Goal: Task Accomplishment & Management: Manage account settings

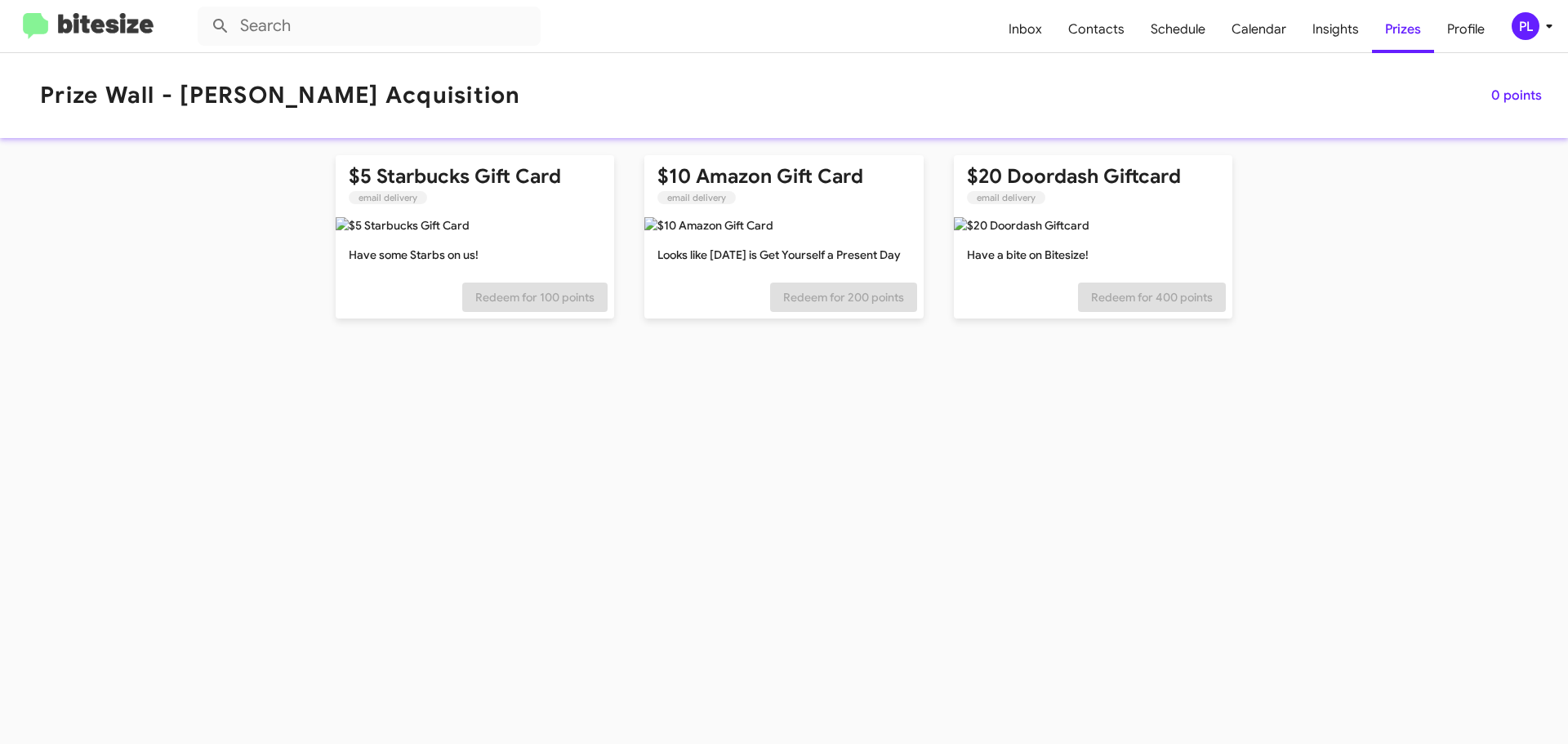
click at [1541, 26] on icon at bounding box center [1549, 27] width 20 height 20
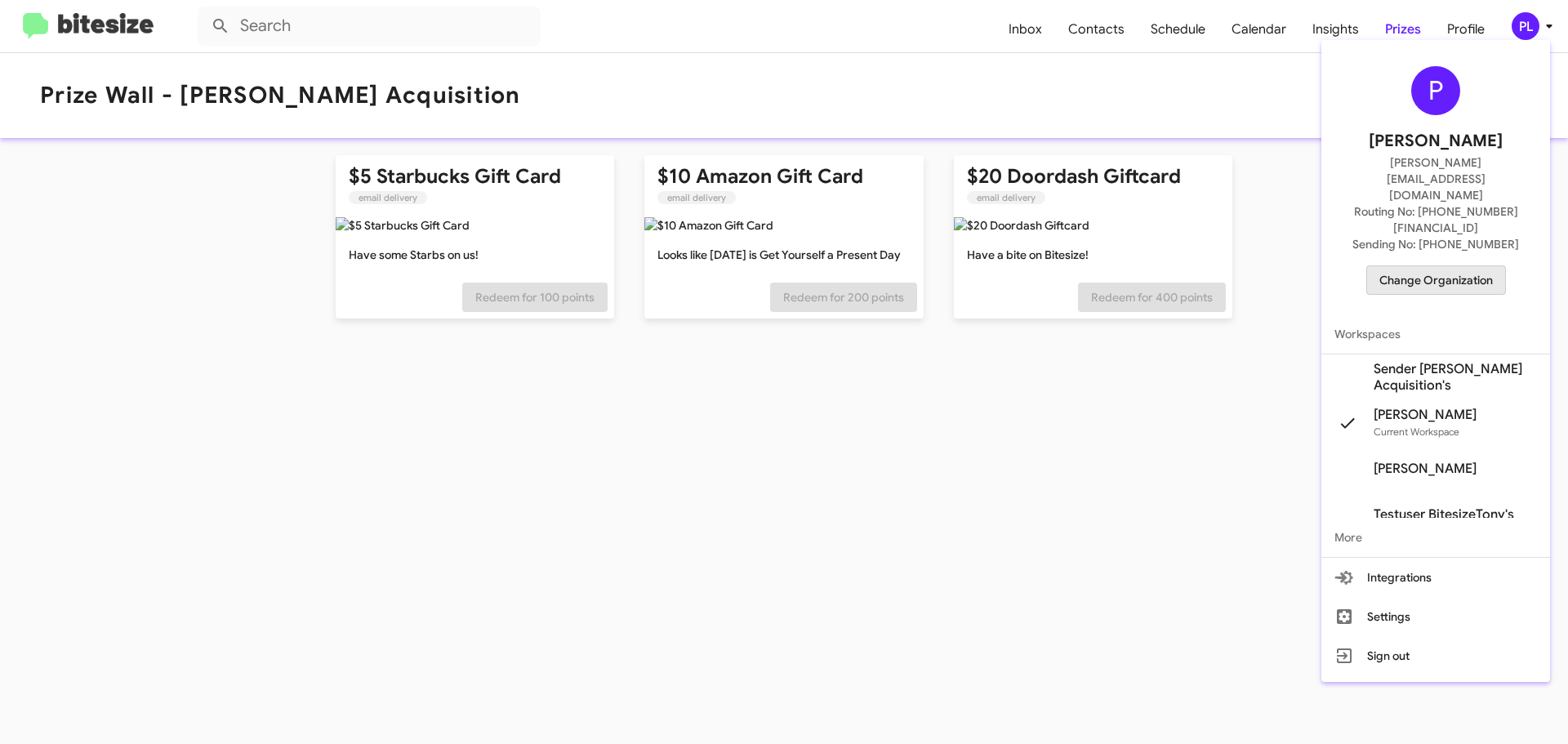
click at [1438, 267] on span "Change Organization" at bounding box center [1435, 280] width 113 height 28
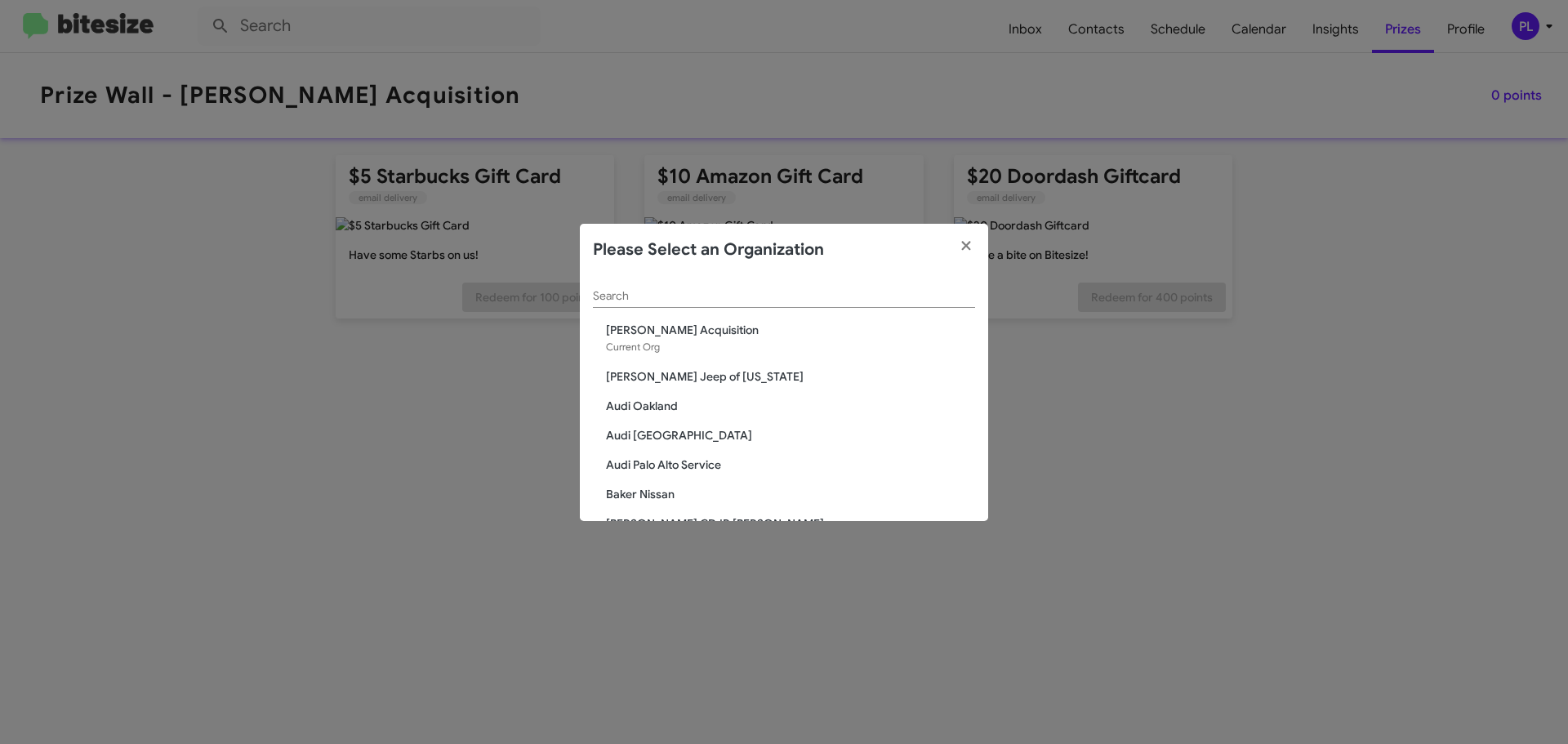
click at [633, 299] on input "Search" at bounding box center [784, 296] width 382 height 13
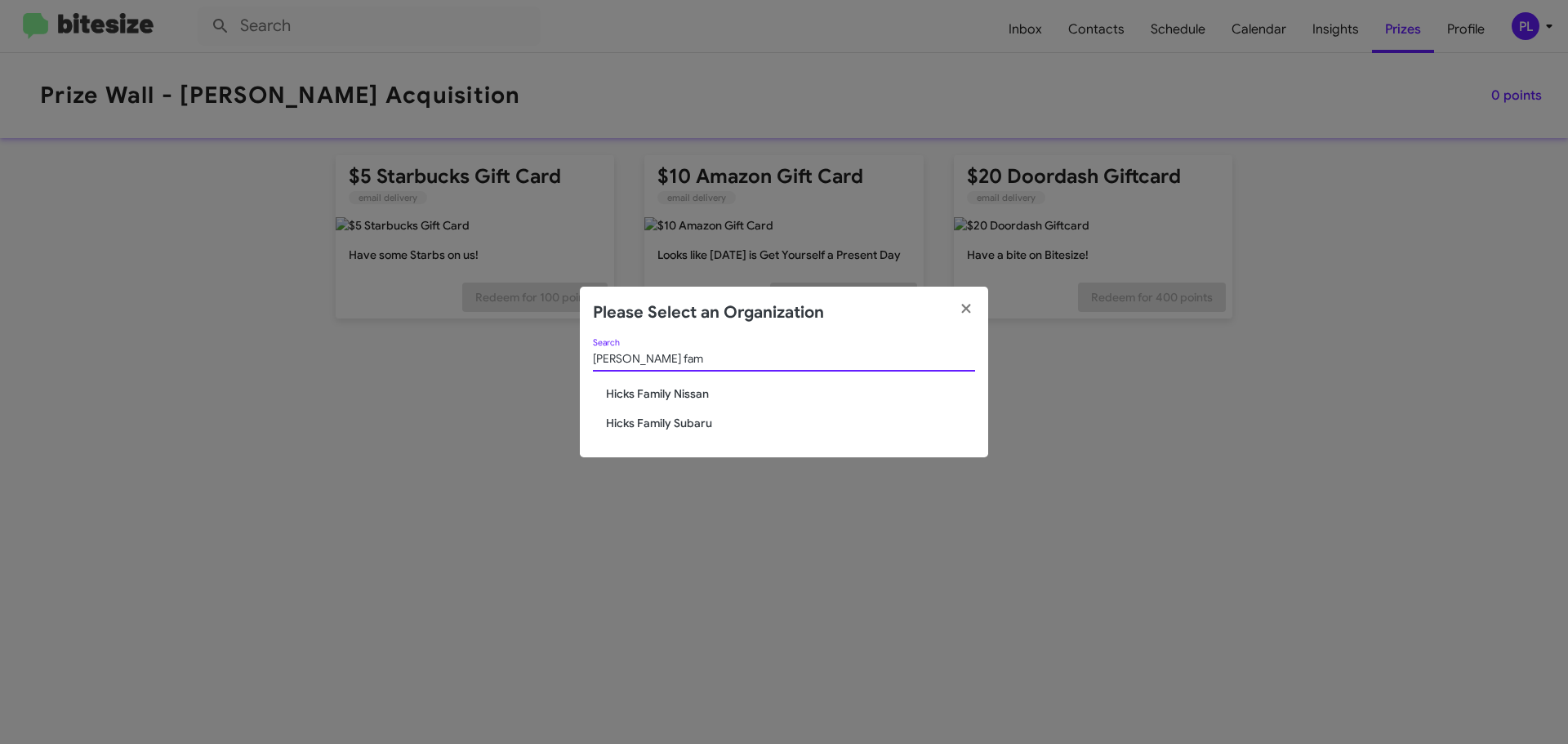
type input "[PERSON_NAME] fam"
click at [694, 421] on span "Hicks Family Subaru" at bounding box center [790, 423] width 369 height 17
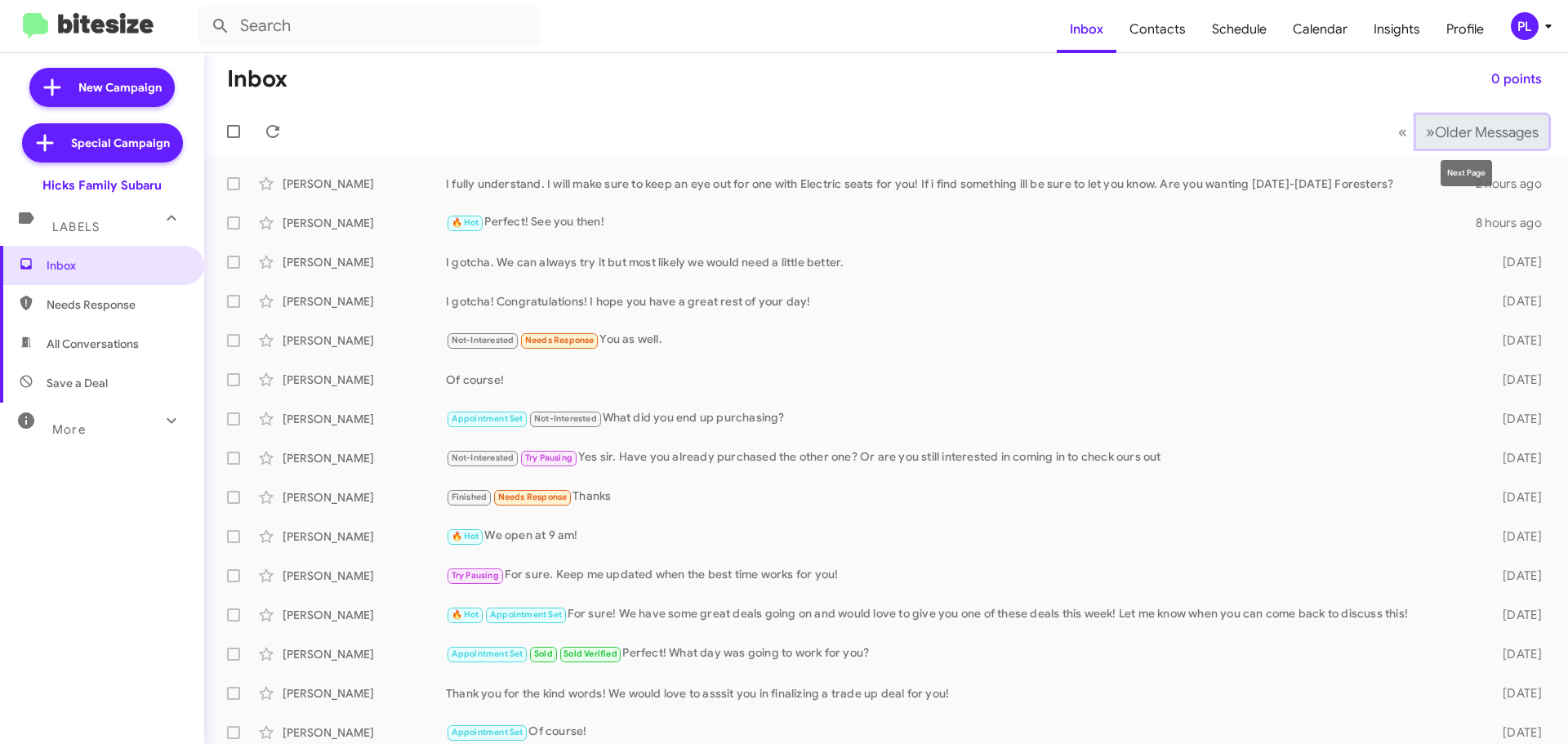
click at [1482, 136] on span "Older Messages" at bounding box center [1486, 132] width 103 height 18
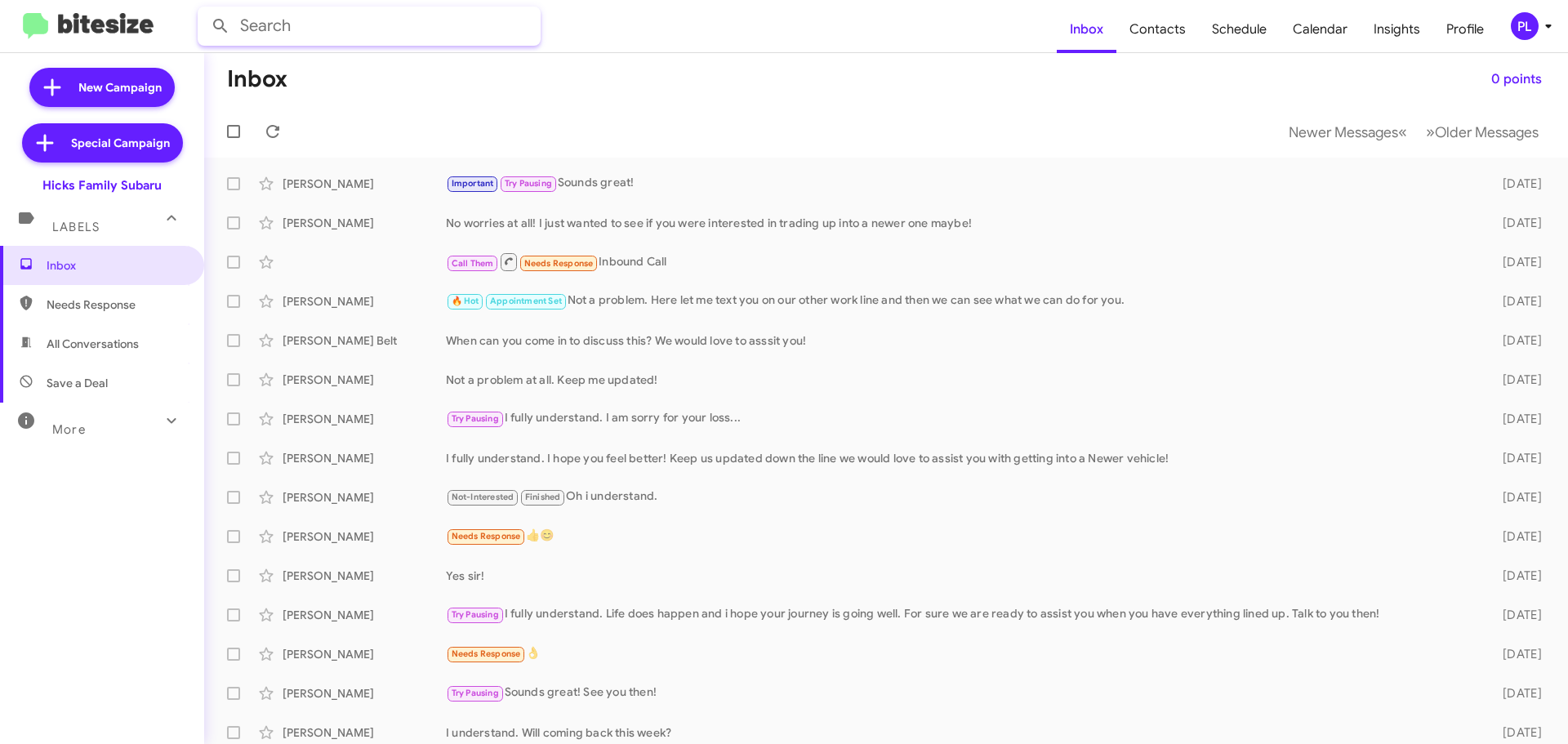
click at [345, 28] on input "text" at bounding box center [369, 27] width 343 height 39
click at [205, 10] on button at bounding box center [220, 26] width 32 height 32
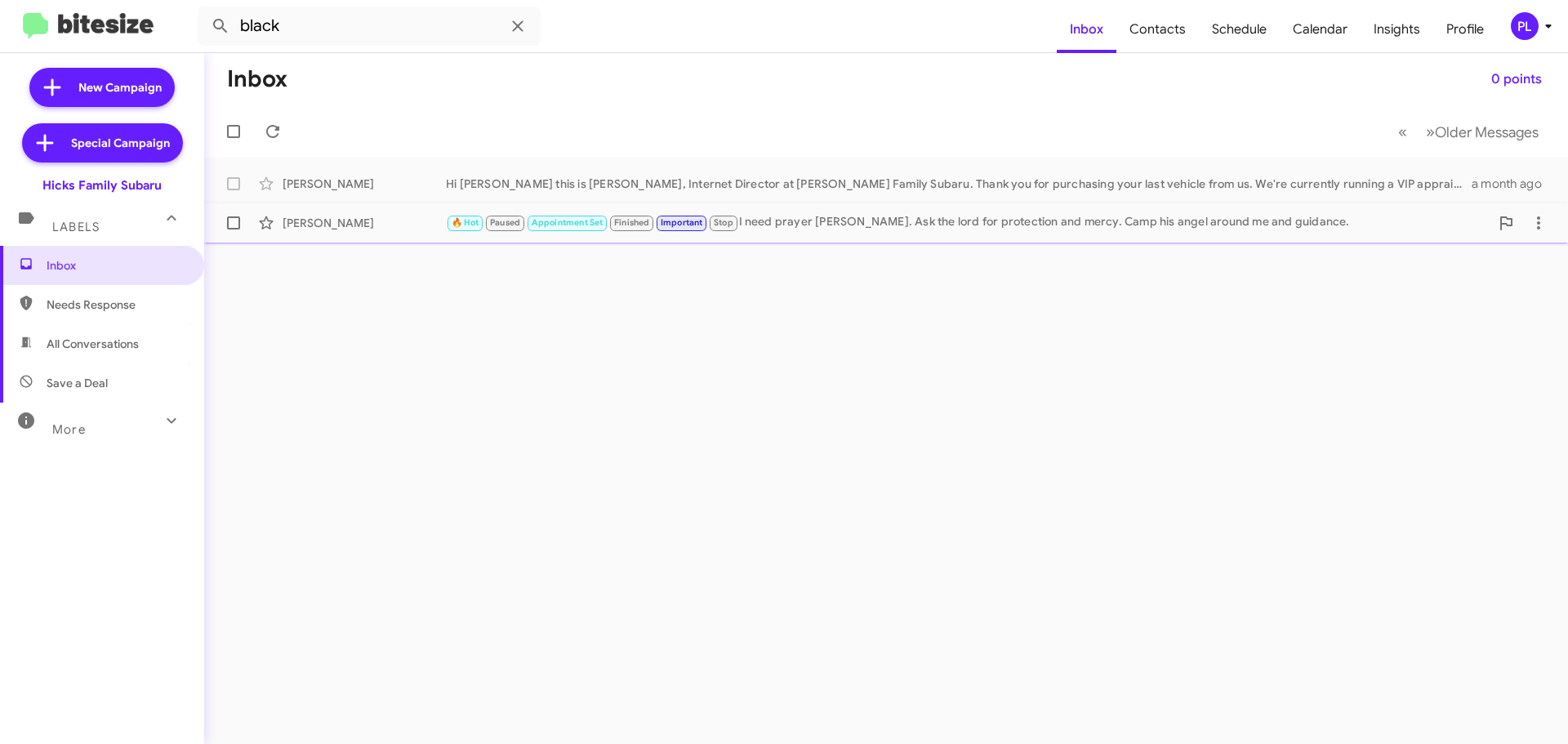
click at [957, 235] on div "Michael Black 🔥 Hot Paused Appointment Set Finished Important Stop I need praye…" at bounding box center [886, 222] width 1338 height 32
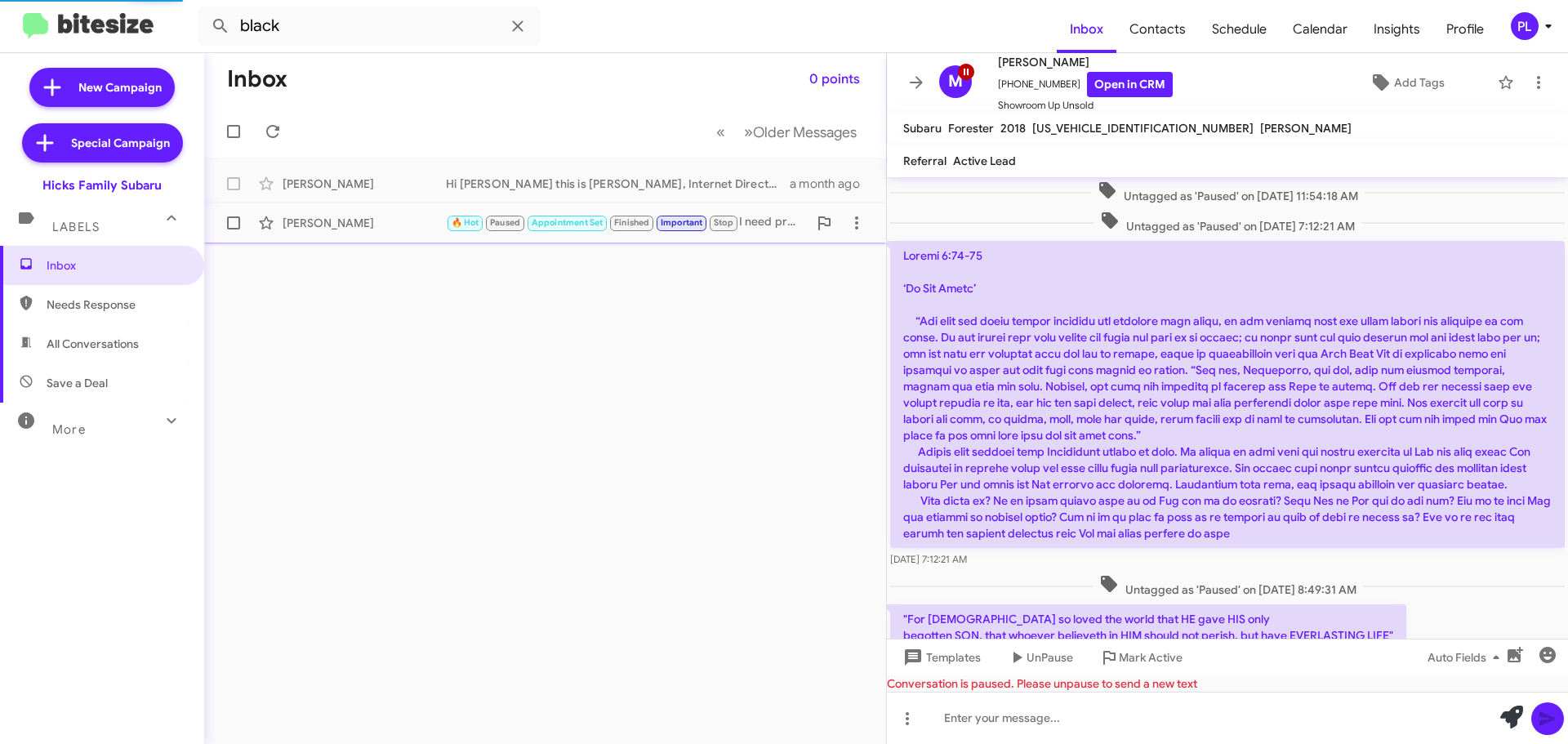
scroll to position [785, 0]
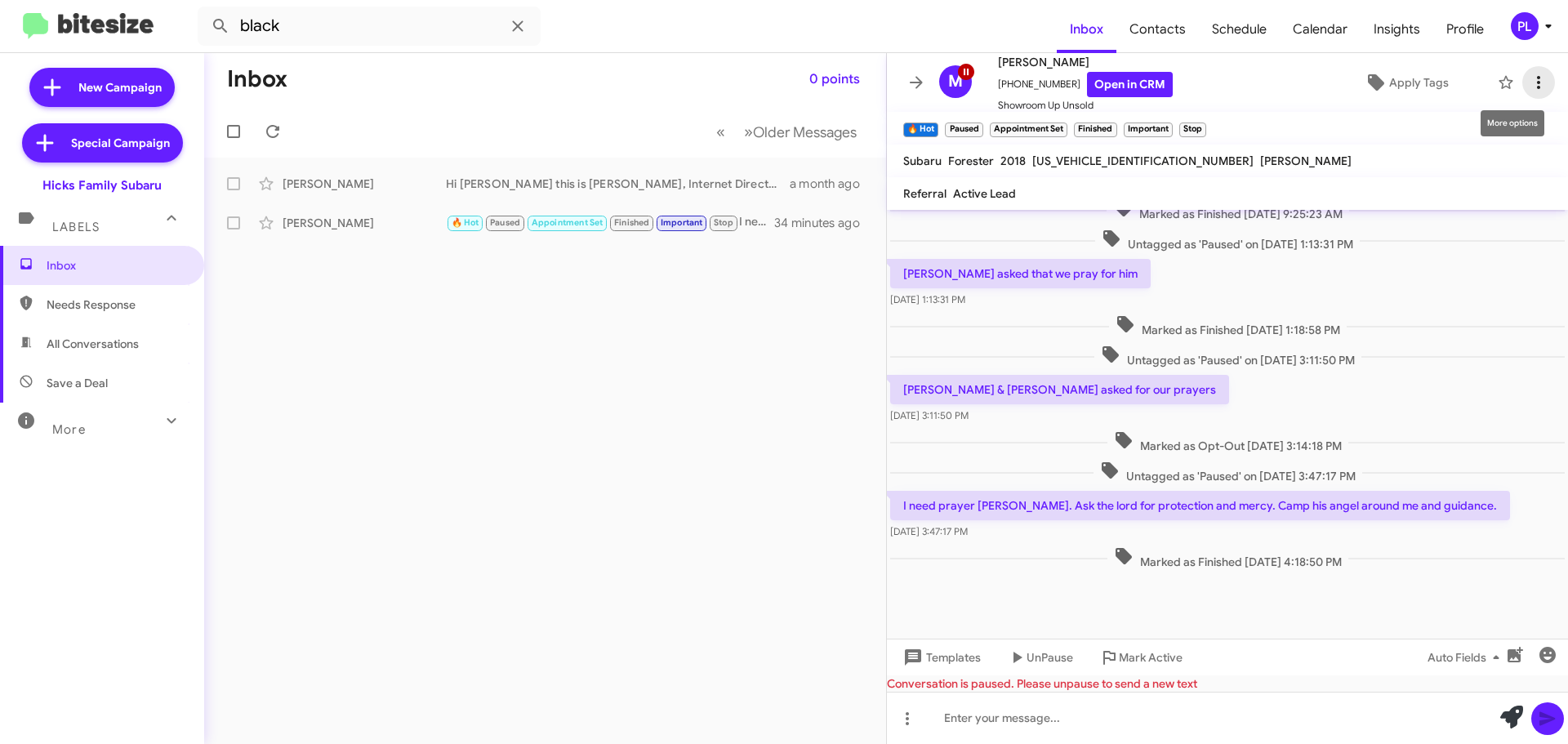
click at [1529, 88] on icon at bounding box center [1538, 83] width 20 height 20
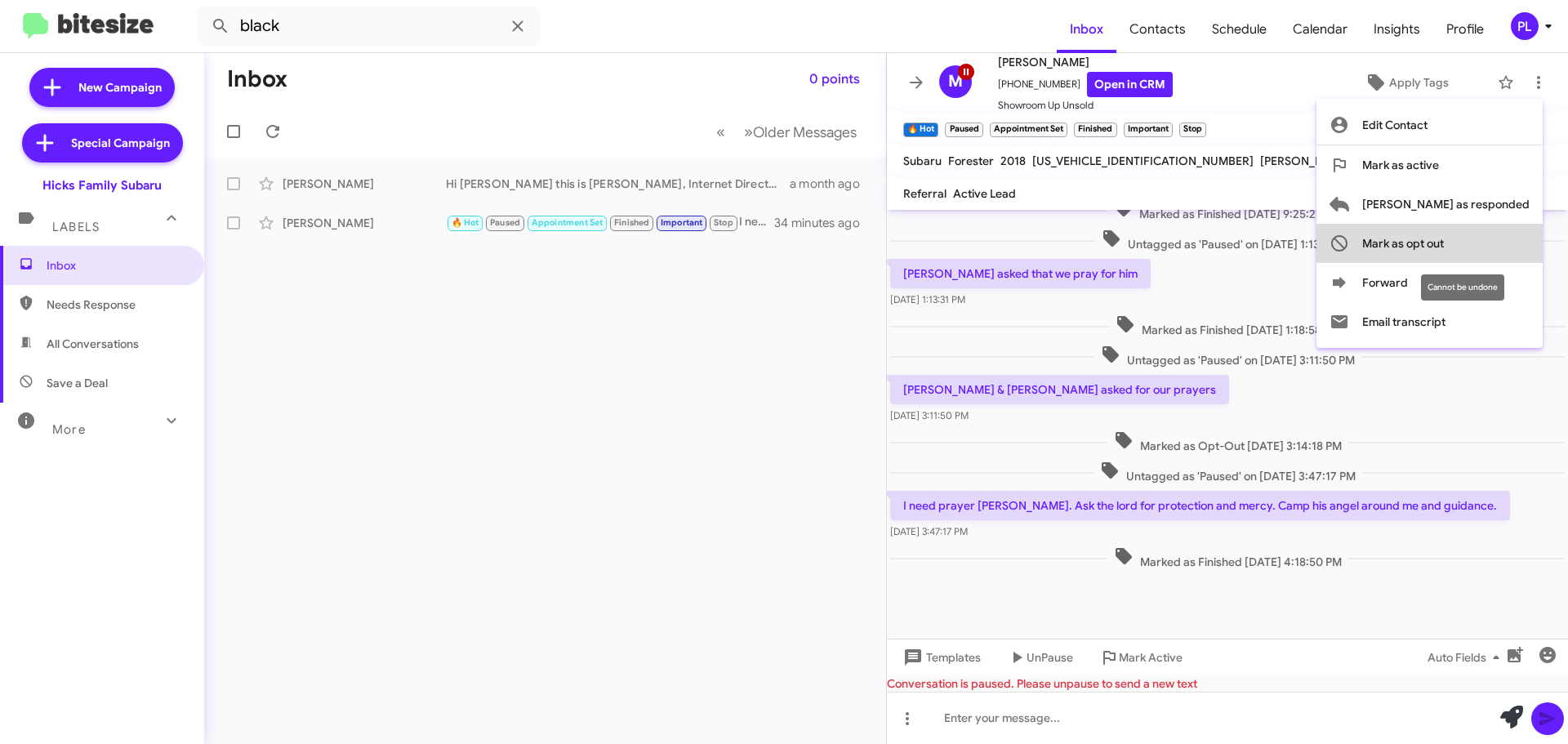
click at [1518, 235] on button "Mark as opt out" at bounding box center [1429, 243] width 226 height 39
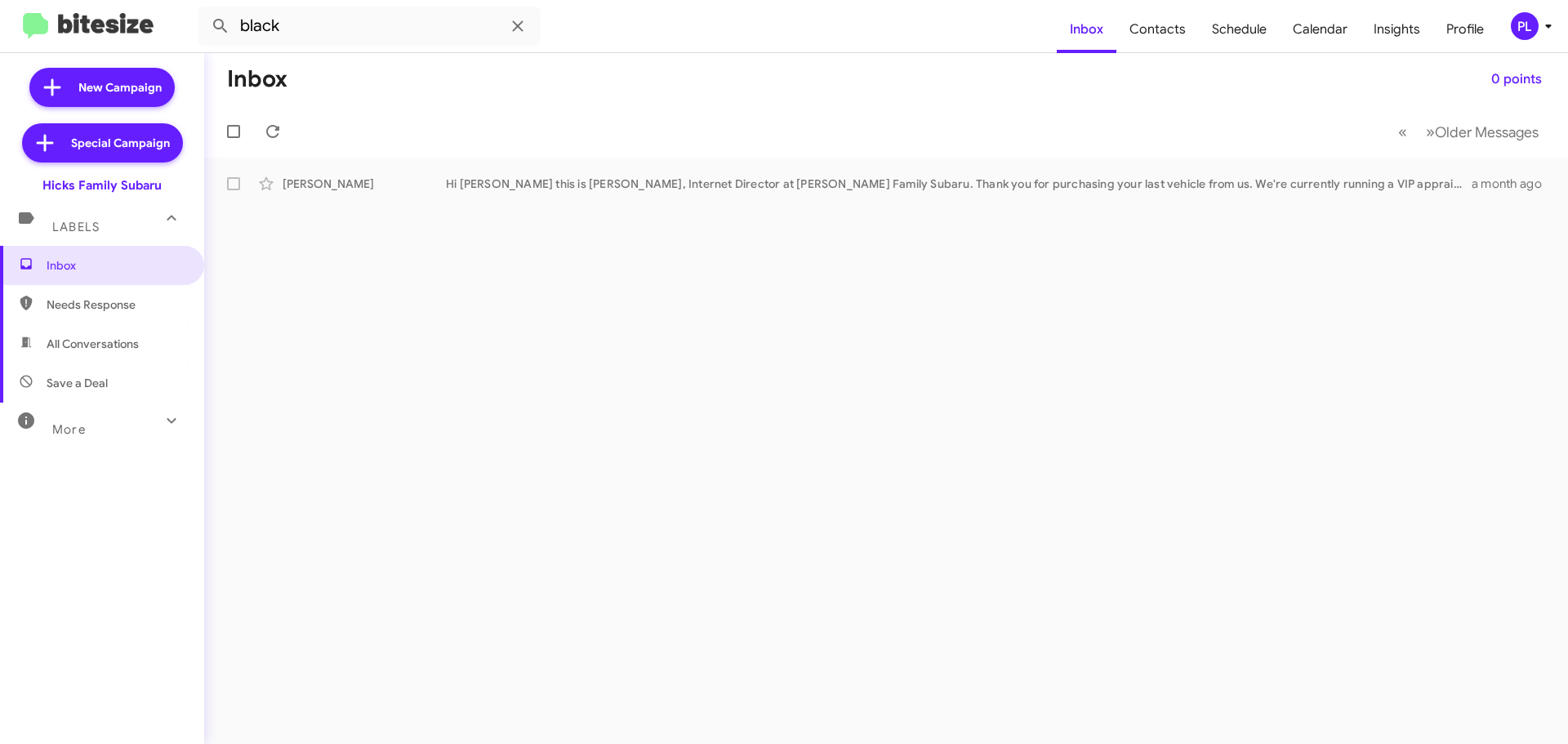
click at [132, 419] on div "More" at bounding box center [86, 422] width 146 height 31
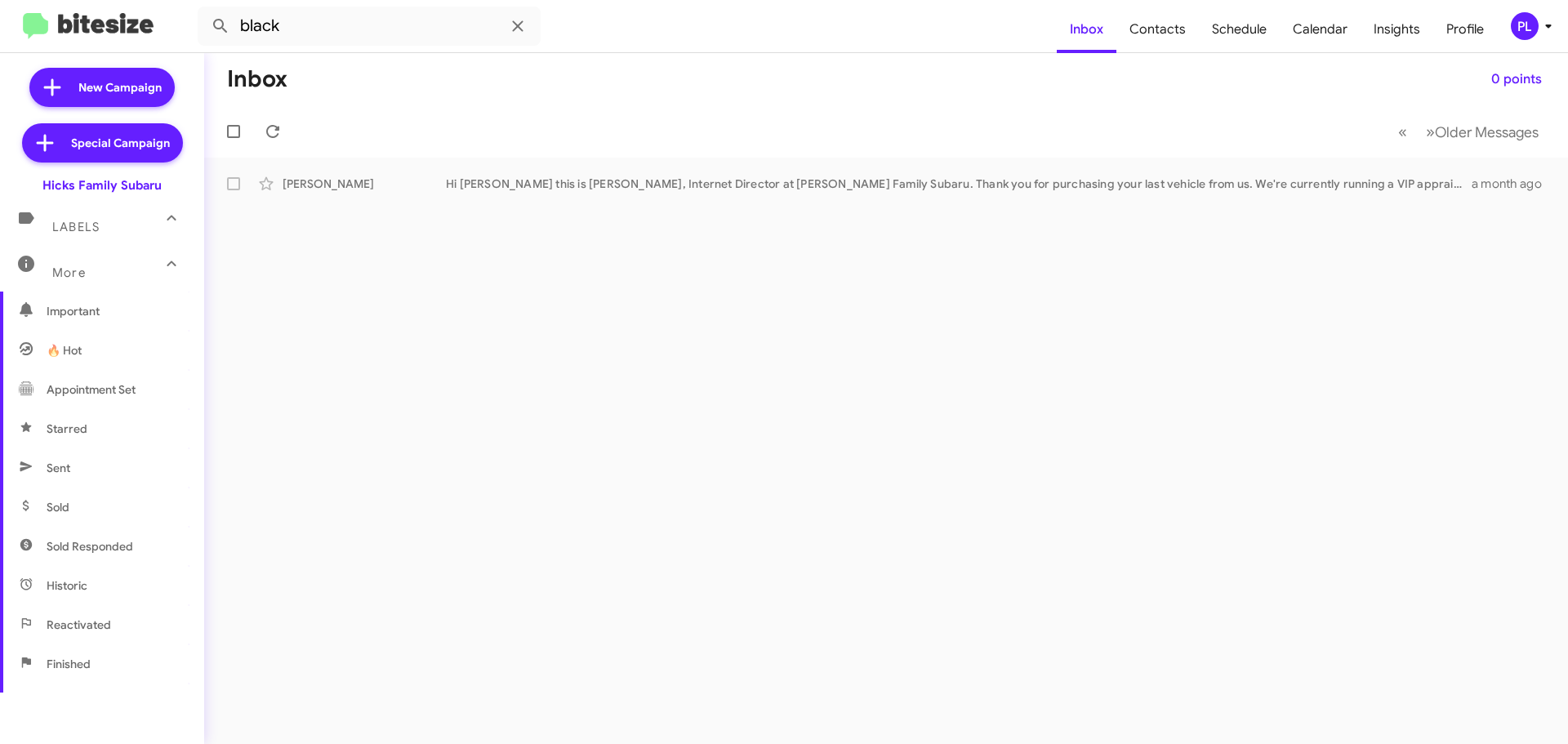
scroll to position [245, 0]
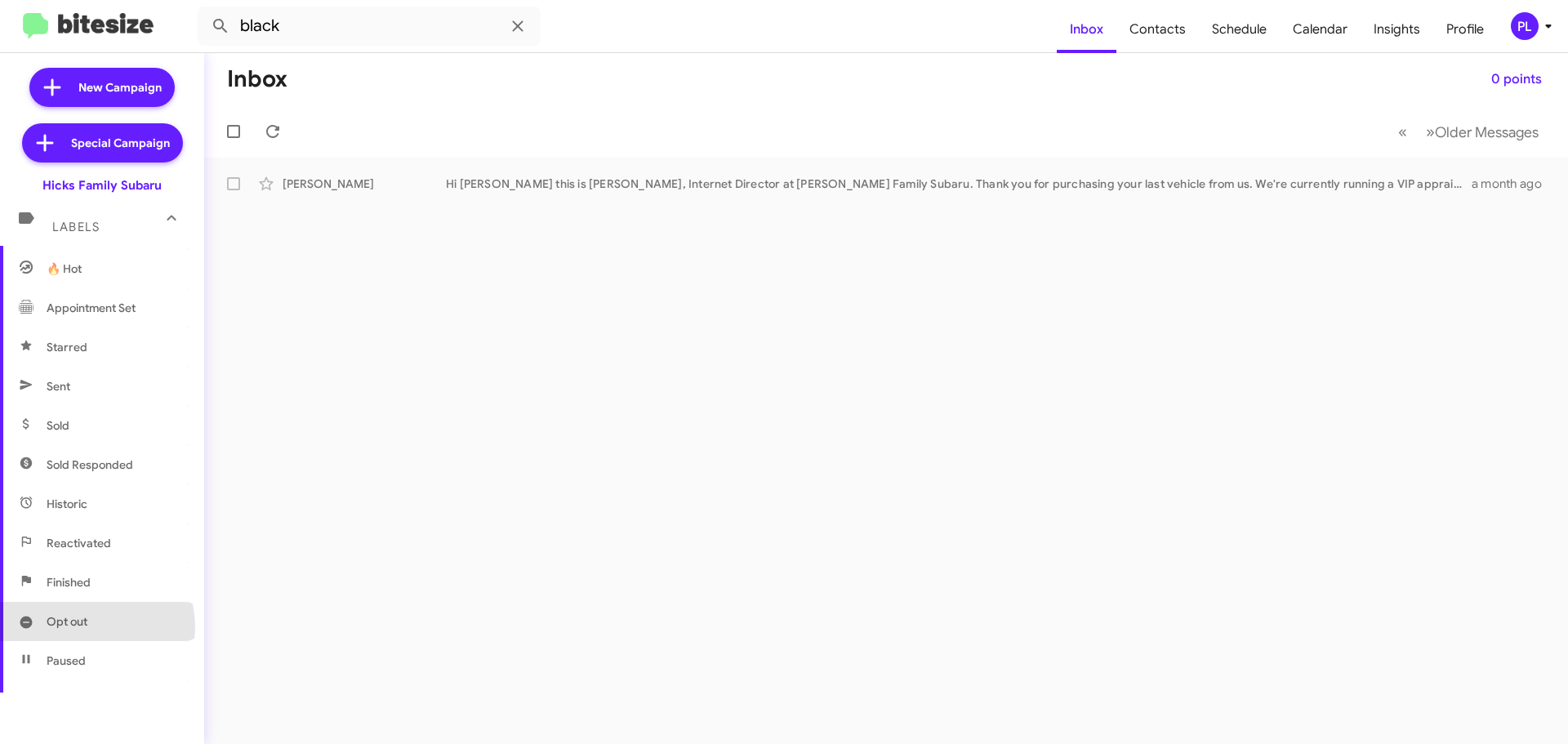
click at [88, 628] on span "Opt out" at bounding box center [67, 621] width 41 height 17
type input "in:opt-out"
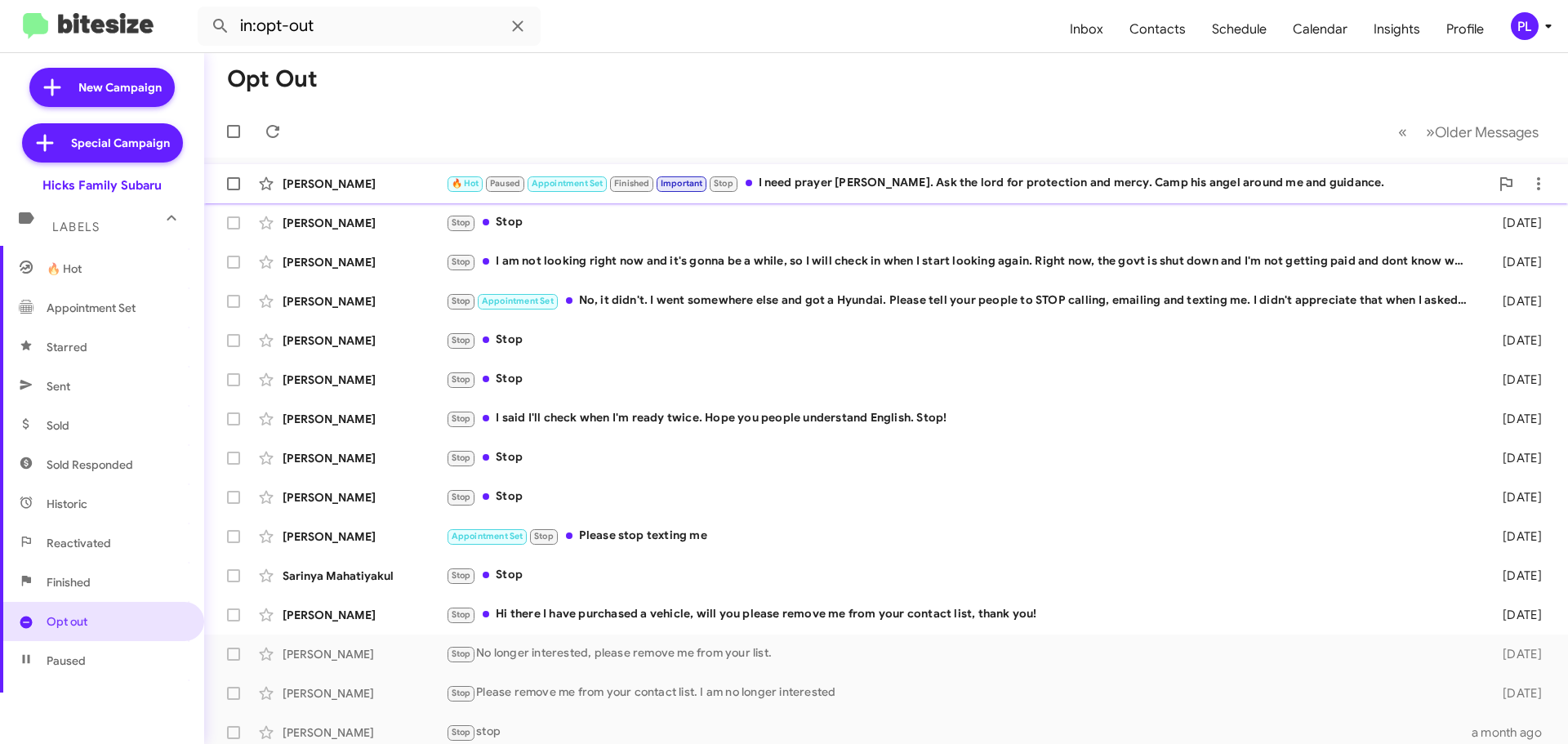
click at [804, 188] on div "🔥 Hot Paused Appointment Set Finished Important Stop I need prayer Nydia. Ask t…" at bounding box center [967, 183] width 1044 height 19
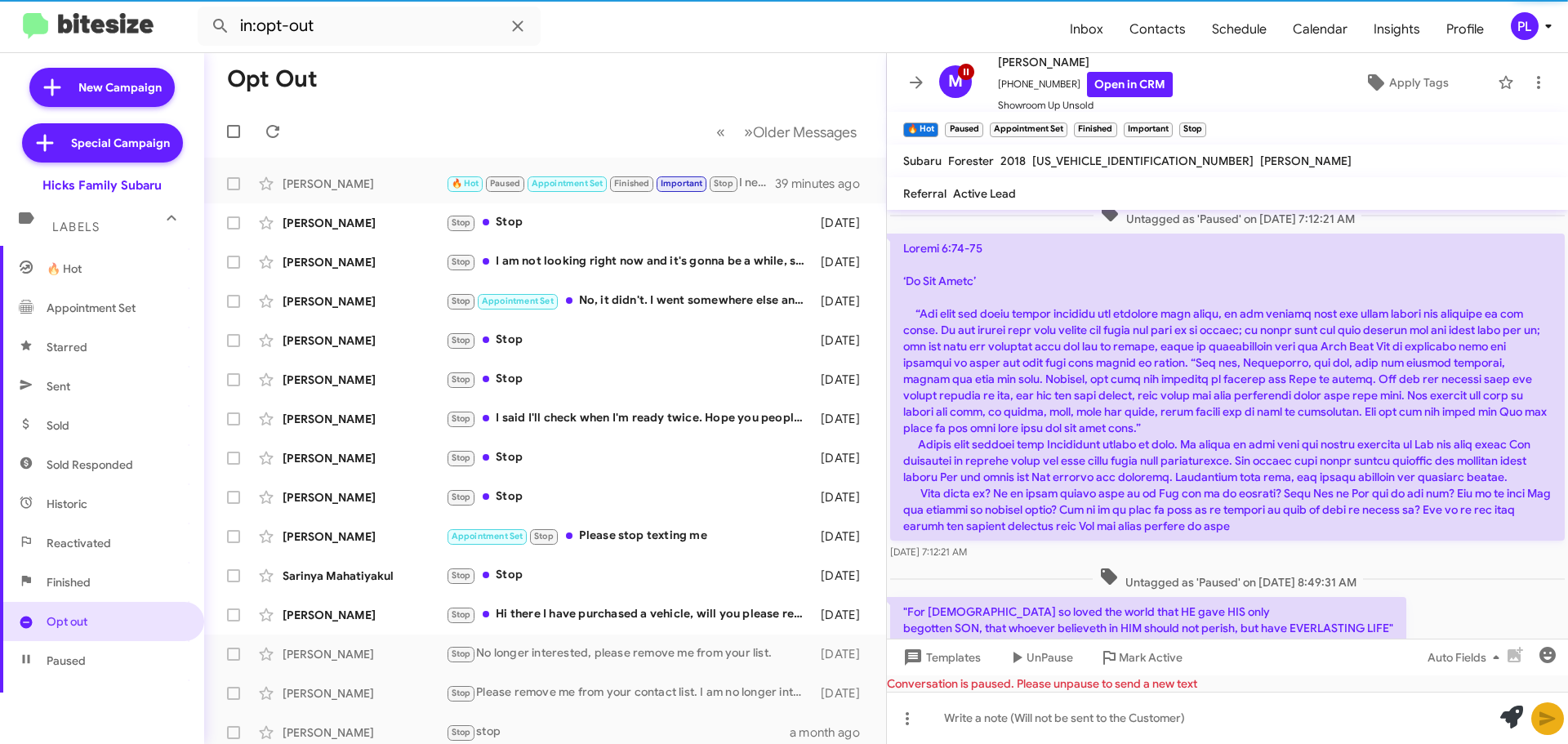
scroll to position [2859, 0]
